Goal: Task Accomplishment & Management: Complete application form

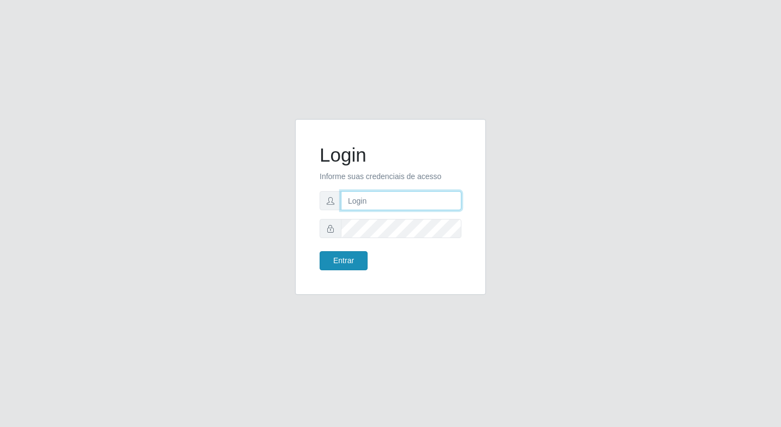
type input "elyda@quaresma"
click at [340, 267] on button "Entrar" at bounding box center [344, 260] width 48 height 19
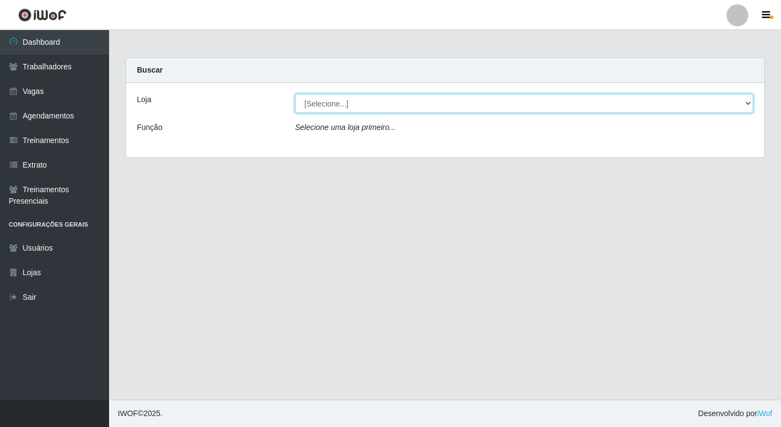
click at [323, 109] on select "[Selecione...] Super Quaresma Hortifruti" at bounding box center [524, 103] width 458 height 19
select select "511"
click at [295, 94] on select "[Selecione...] Super Quaresma Hortifruti" at bounding box center [524, 103] width 458 height 19
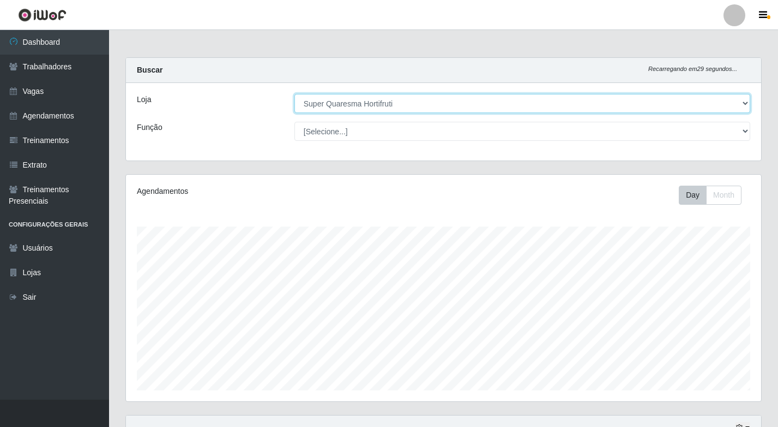
scroll to position [226, 635]
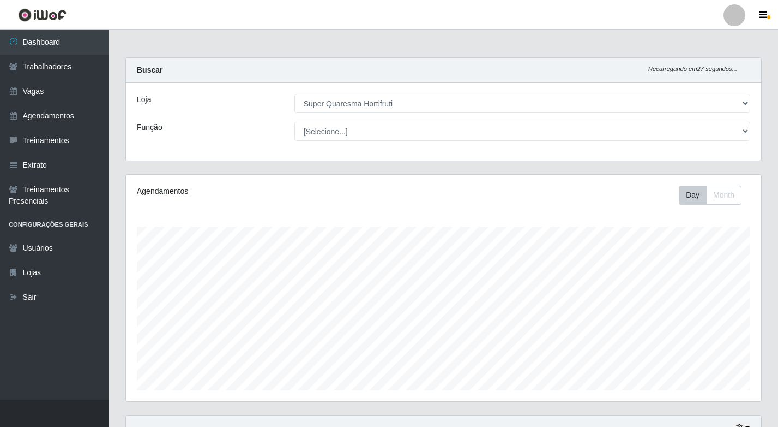
click at [111, 251] on div "Carregando... Buscar Recarregando em 27 segundos... Loja [Selecione...] Super Q…" at bounding box center [443, 304] width 669 height 494
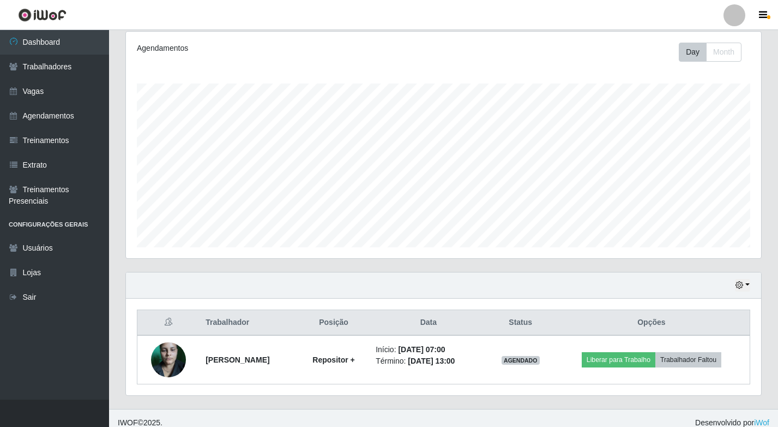
scroll to position [152, 0]
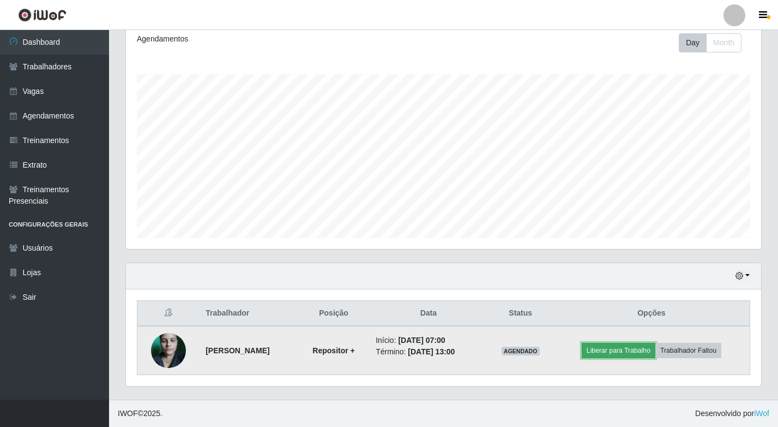
click at [623, 350] on button "Liberar para Trabalho" at bounding box center [619, 350] width 74 height 15
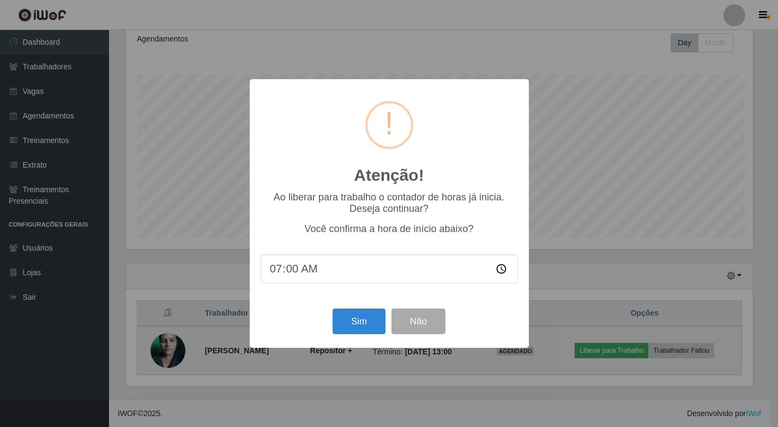
scroll to position [226, 630]
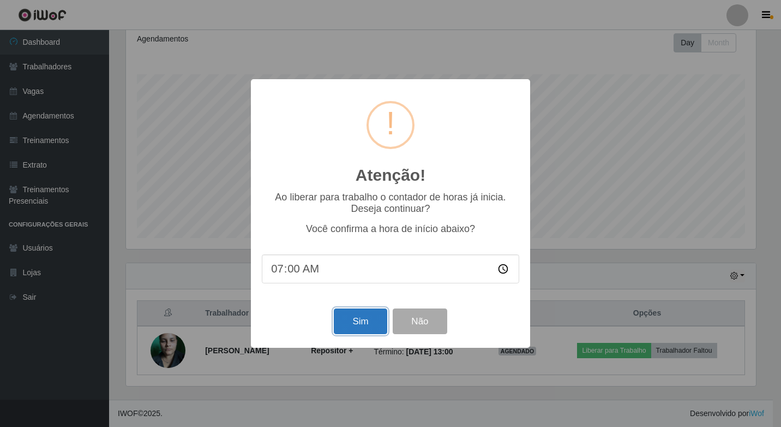
click at [350, 327] on button "Sim" at bounding box center [360, 321] width 53 height 26
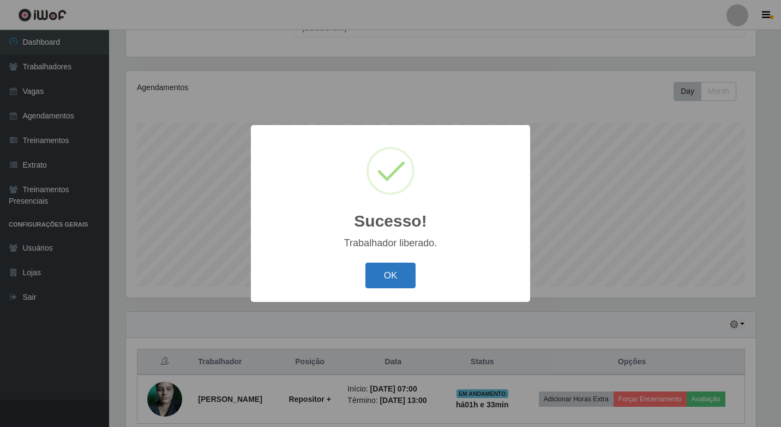
click at [393, 264] on button "OK" at bounding box center [390, 275] width 51 height 26
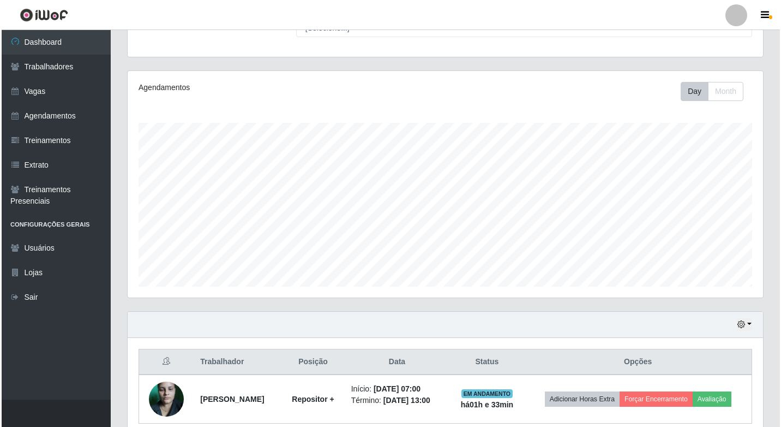
scroll to position [0, 0]
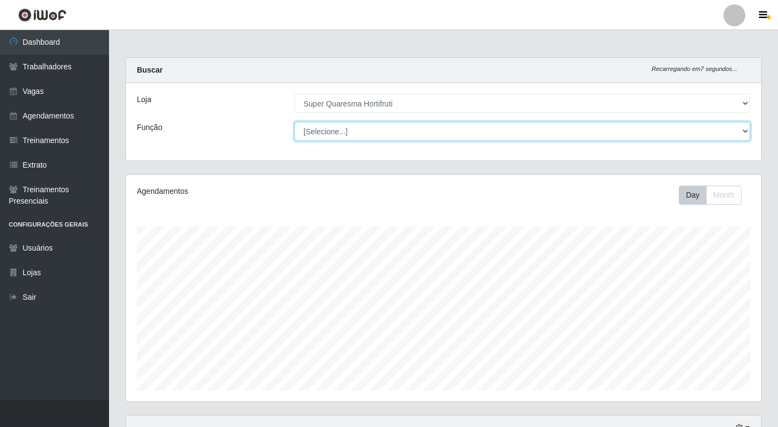
click at [482, 137] on select "[Selecione...] ASG ASG + ASG ++ Balconista de Padaria Balconista de Padaria + B…" at bounding box center [523, 131] width 456 height 19
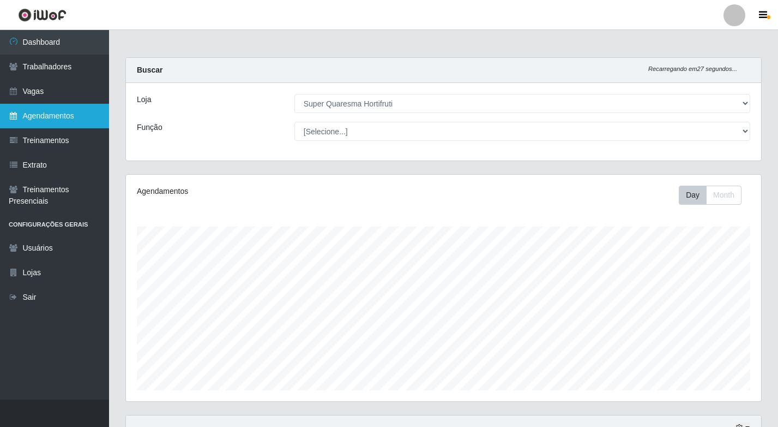
click at [59, 105] on link "Agendamentos" at bounding box center [54, 116] width 109 height 25
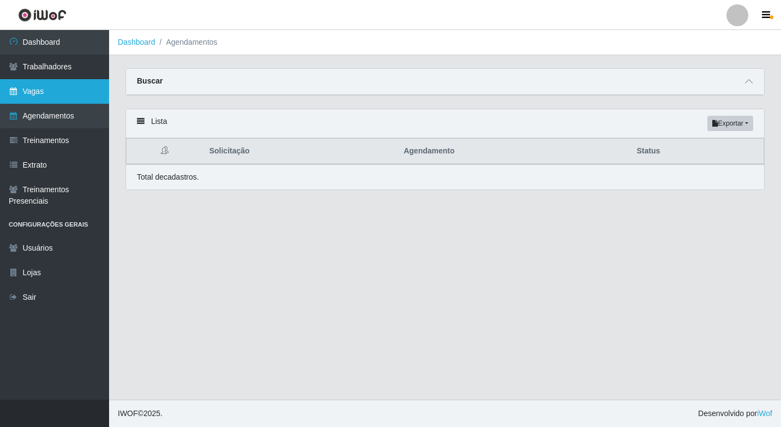
click at [53, 85] on link "Vagas" at bounding box center [54, 91] width 109 height 25
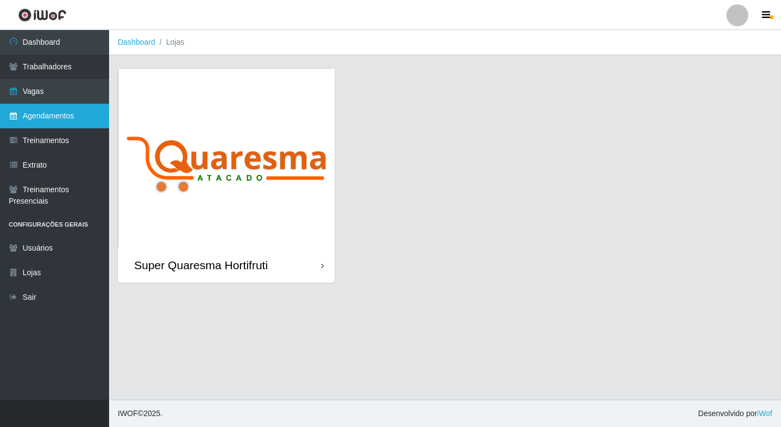
click at [55, 115] on link "Agendamentos" at bounding box center [54, 116] width 109 height 25
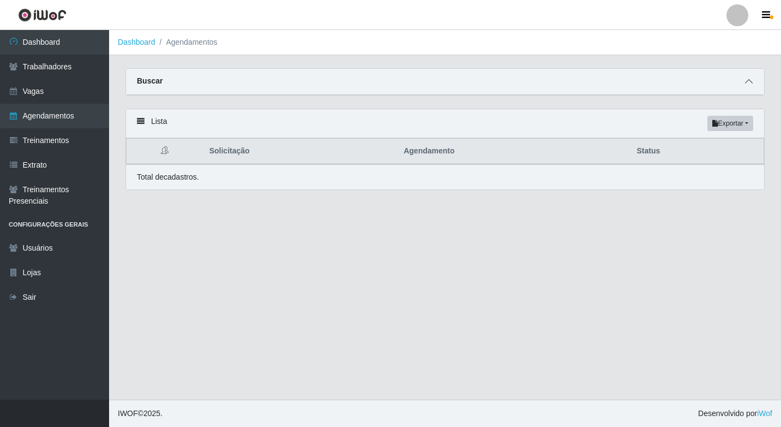
click at [749, 77] on span at bounding box center [748, 81] width 13 height 13
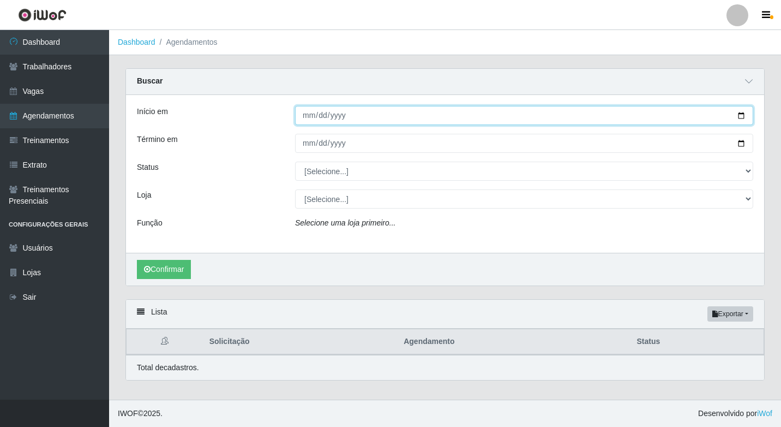
click at [337, 121] on input "Início em" at bounding box center [524, 115] width 458 height 19
click at [299, 117] on input "Início em" at bounding box center [524, 115] width 458 height 19
click at [310, 117] on input "Início em" at bounding box center [524, 115] width 458 height 19
type input "[DATE]"
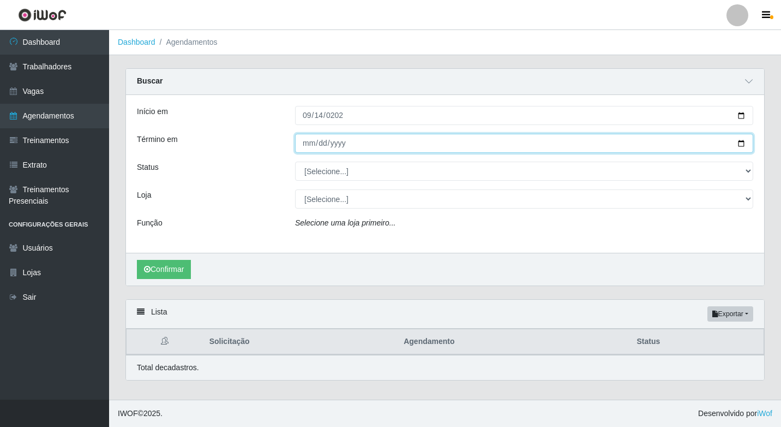
click at [320, 139] on input "Término em" at bounding box center [524, 143] width 458 height 19
click at [305, 145] on input "Término em" at bounding box center [524, 143] width 458 height 19
type input "0025-09-20"
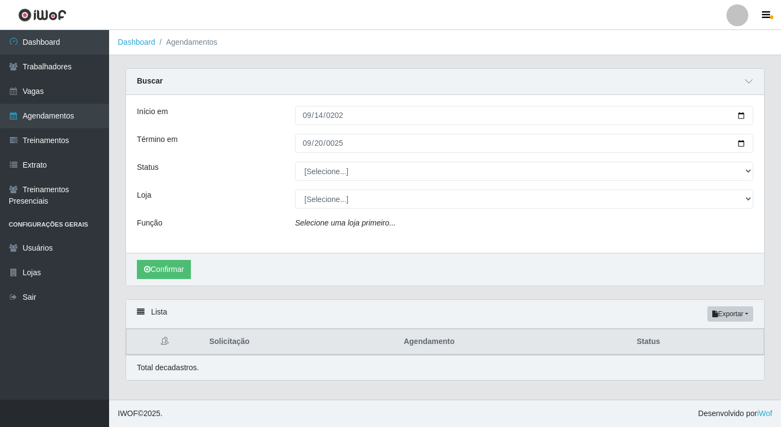
click at [342, 227] on icon "Selecione uma loja primeiro..." at bounding box center [345, 222] width 100 height 9
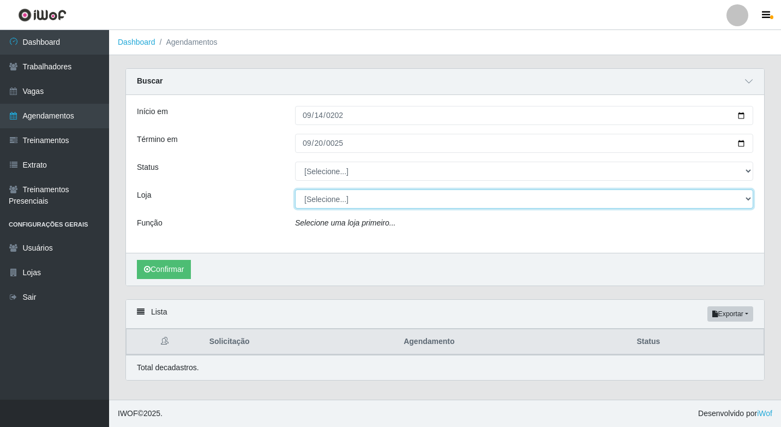
click at [336, 202] on select "[Selecione...] Super Quaresma Hortifruti" at bounding box center [524, 198] width 458 height 19
select select "511"
click at [295, 190] on select "[Selecione...] Super Quaresma Hortifruti" at bounding box center [524, 198] width 458 height 19
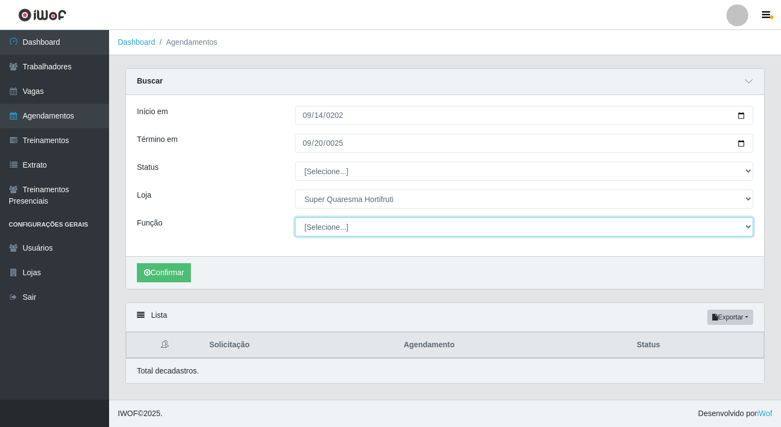
click at [328, 234] on select "[Selecione...] ASG ASG + ASG ++ Balconista de Padaria Balconista de Padaria + B…" at bounding box center [524, 226] width 458 height 19
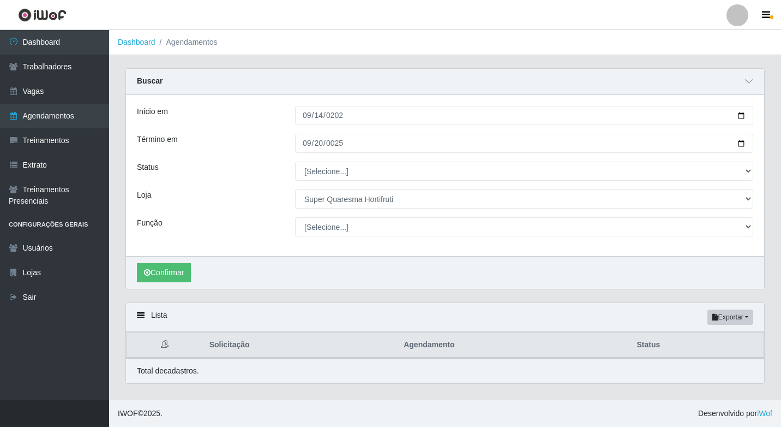
click at [237, 243] on div "Início em [DATE] Término em 0025-09-20 Status [Selecione...] AGENDADO AGUARDAND…" at bounding box center [445, 175] width 638 height 161
click at [163, 275] on button "Confirmar" at bounding box center [164, 272] width 54 height 19
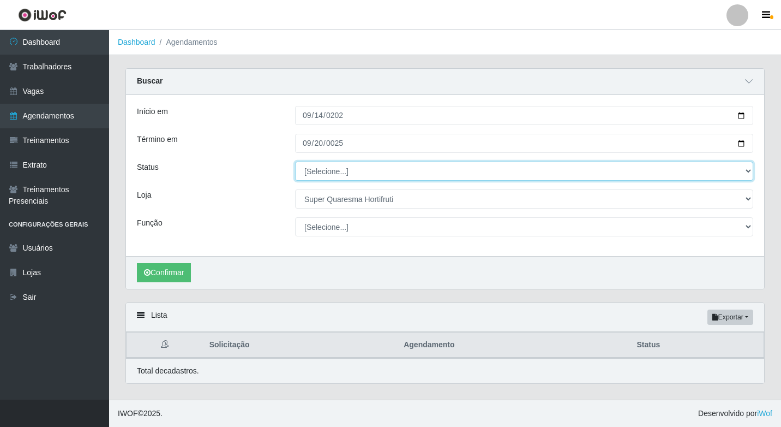
click at [315, 173] on select "[Selecione...] AGENDADO AGUARDANDO LIBERAR EM ANDAMENTO EM REVISÃO FINALIZADO C…" at bounding box center [524, 170] width 458 height 19
select select "AGENDADO"
click at [295, 162] on select "[Selecione...] AGENDADO AGUARDANDO LIBERAR EM ANDAMENTO EM REVISÃO FINALIZADO C…" at bounding box center [524, 170] width 458 height 19
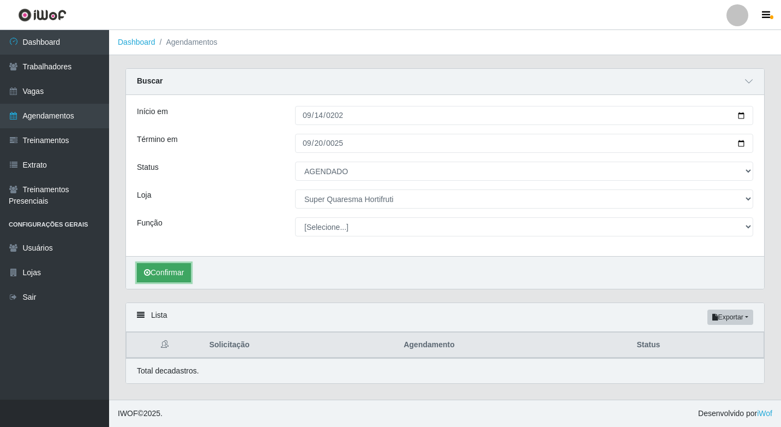
click at [172, 279] on button "Confirmar" at bounding box center [164, 272] width 54 height 19
click at [117, 266] on div "Carregando... Buscar Início em [DATE] Término em 0025-09-20 Status [Selecione..…" at bounding box center [445, 232] width 672 height 328
click at [153, 278] on button "Confirmar" at bounding box center [164, 272] width 54 height 19
